Goal: Navigation & Orientation: Find specific page/section

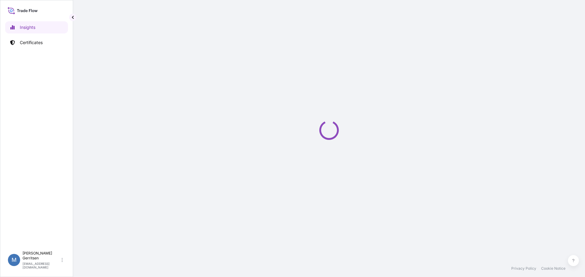
select select "2025"
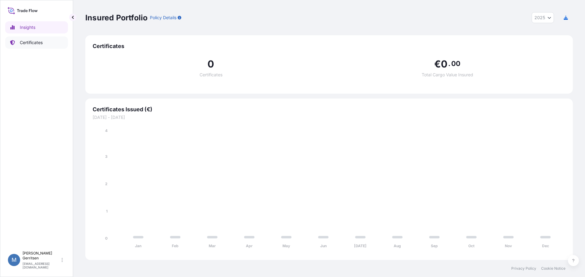
click at [33, 43] on p "Certificates" at bounding box center [31, 43] width 23 height 6
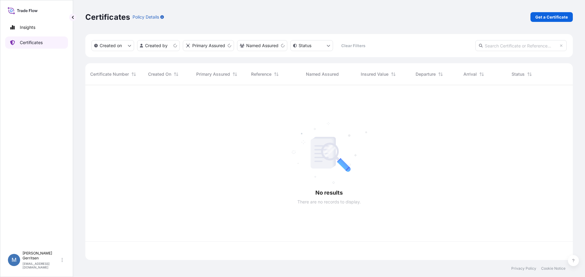
scroll to position [174, 483]
